Goal: Task Accomplishment & Management: Complete application form

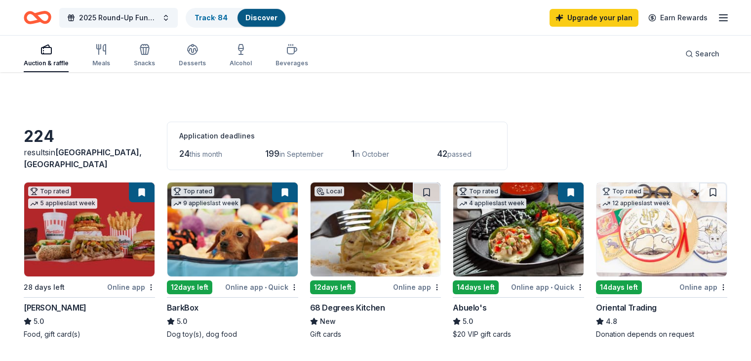
scroll to position [10, 0]
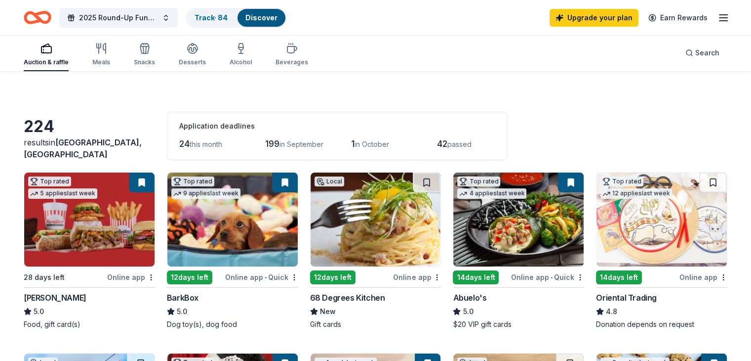
click at [69, 60] on div "Auction & raffle" at bounding box center [46, 62] width 45 height 8
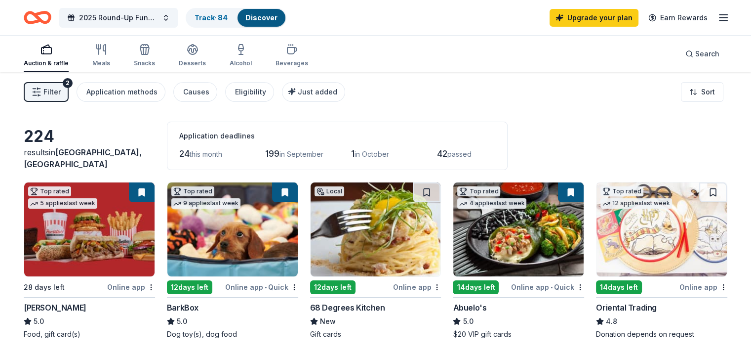
click at [61, 97] on span "Filter" at bounding box center [51, 92] width 17 height 12
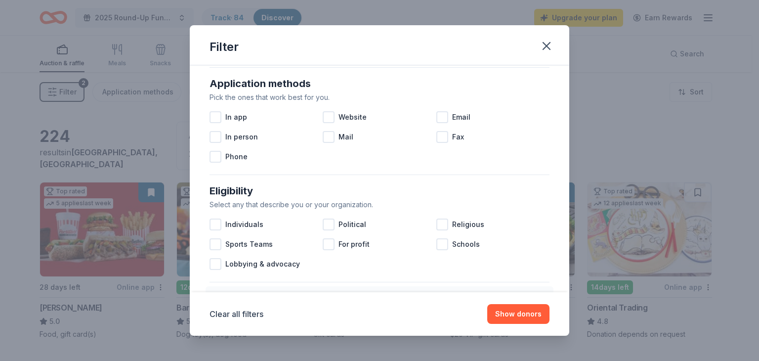
scroll to position [170, 0]
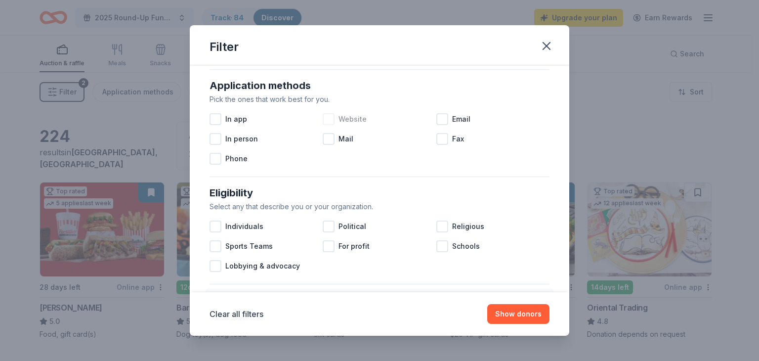
click at [333, 120] on div "Website" at bounding box center [379, 119] width 113 height 20
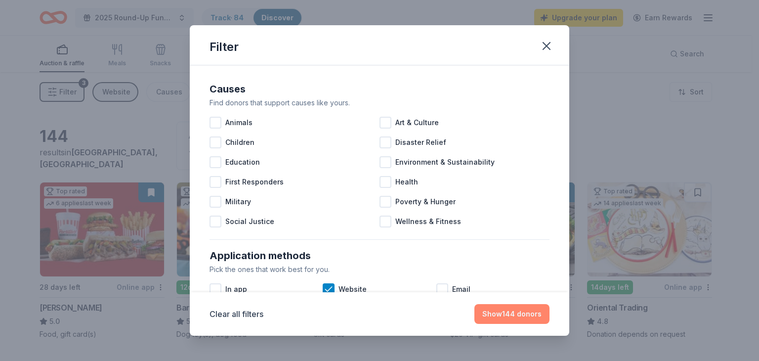
click at [499, 319] on button "Show 144 donors" at bounding box center [511, 314] width 75 height 20
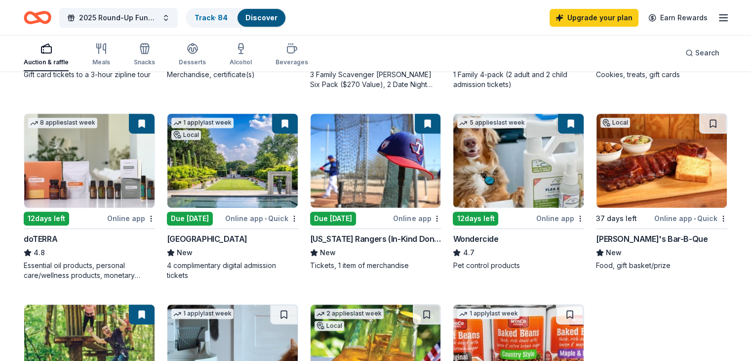
scroll to position [441, 0]
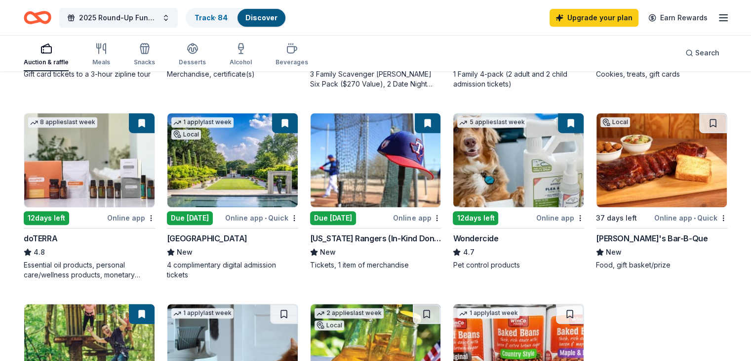
click at [666, 218] on div "Online app • Quick" at bounding box center [691, 217] width 73 height 12
click at [249, 216] on div "Online app • Quick" at bounding box center [261, 217] width 73 height 12
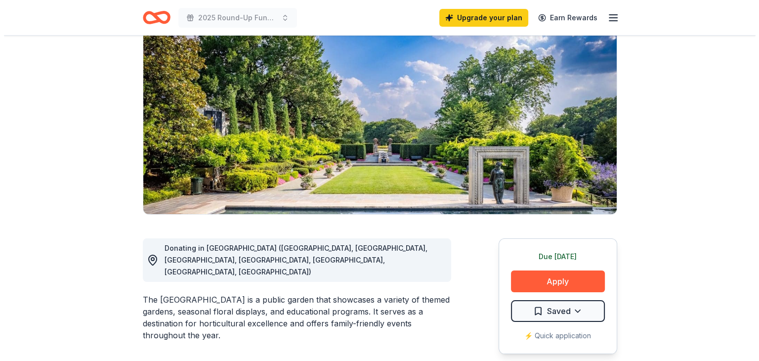
scroll to position [103, 0]
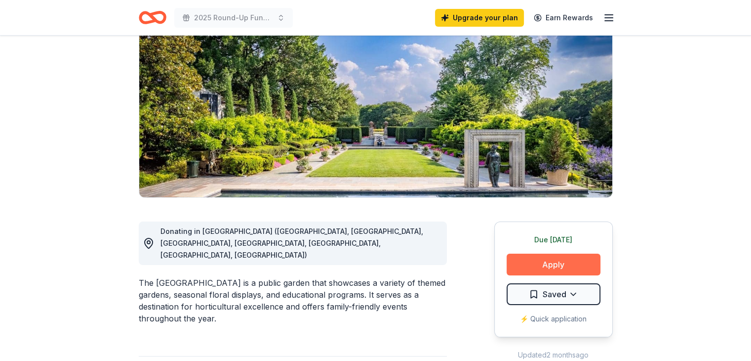
click at [556, 265] on button "Apply" at bounding box center [554, 264] width 94 height 22
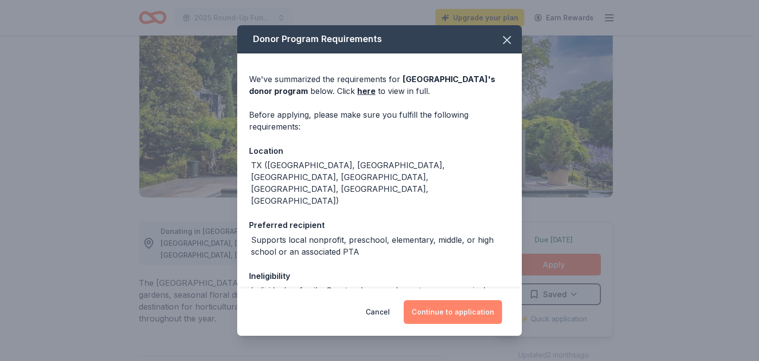
click at [457, 315] on button "Continue to application" at bounding box center [453, 312] width 98 height 24
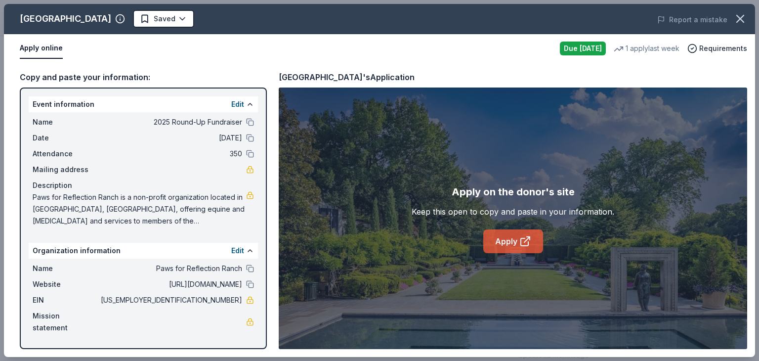
click at [509, 242] on link "Apply" at bounding box center [513, 241] width 60 height 24
